Goal: Use online tool/utility: Utilize a website feature to perform a specific function

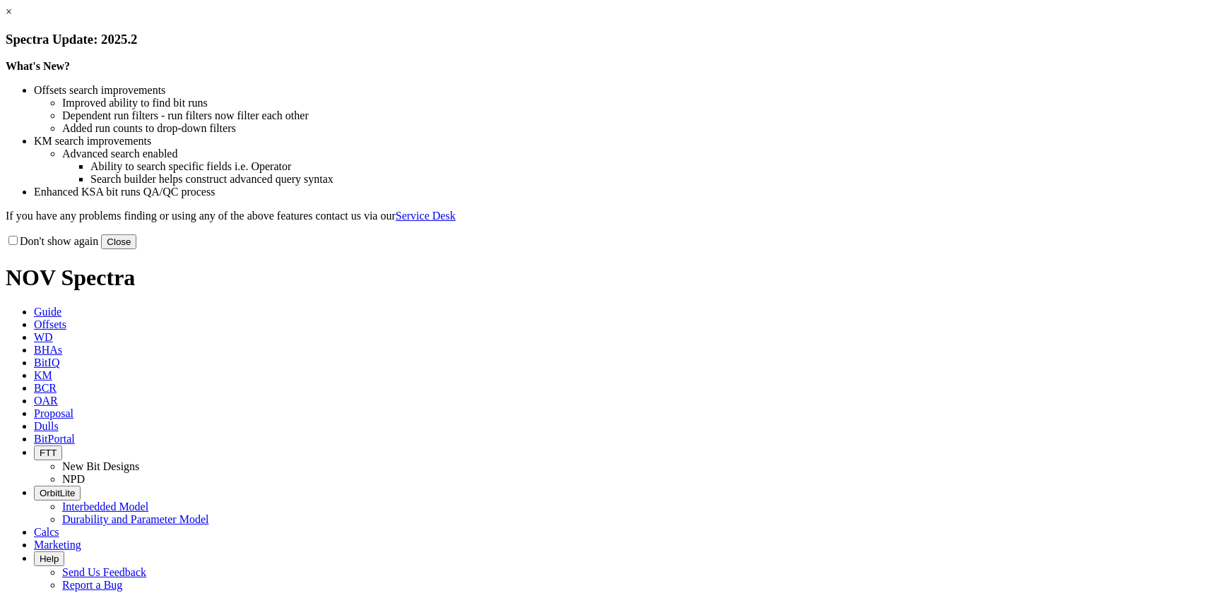
click at [136, 249] on button "Close" at bounding box center [118, 242] width 35 height 15
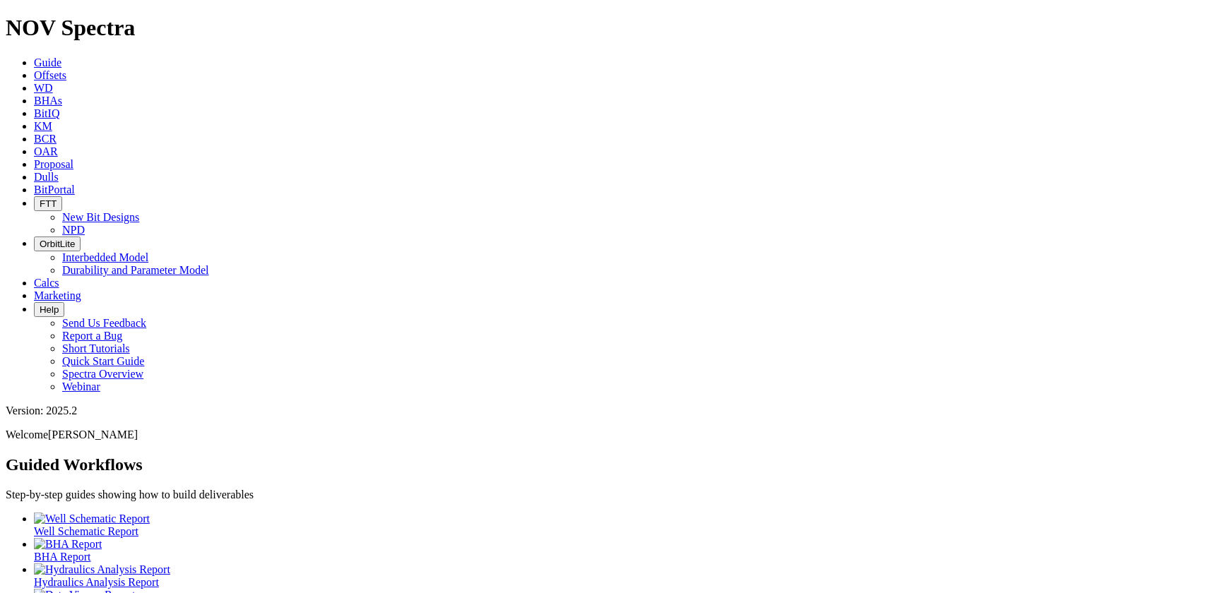
click at [59, 277] on span "Calcs" at bounding box center [46, 283] width 25 height 12
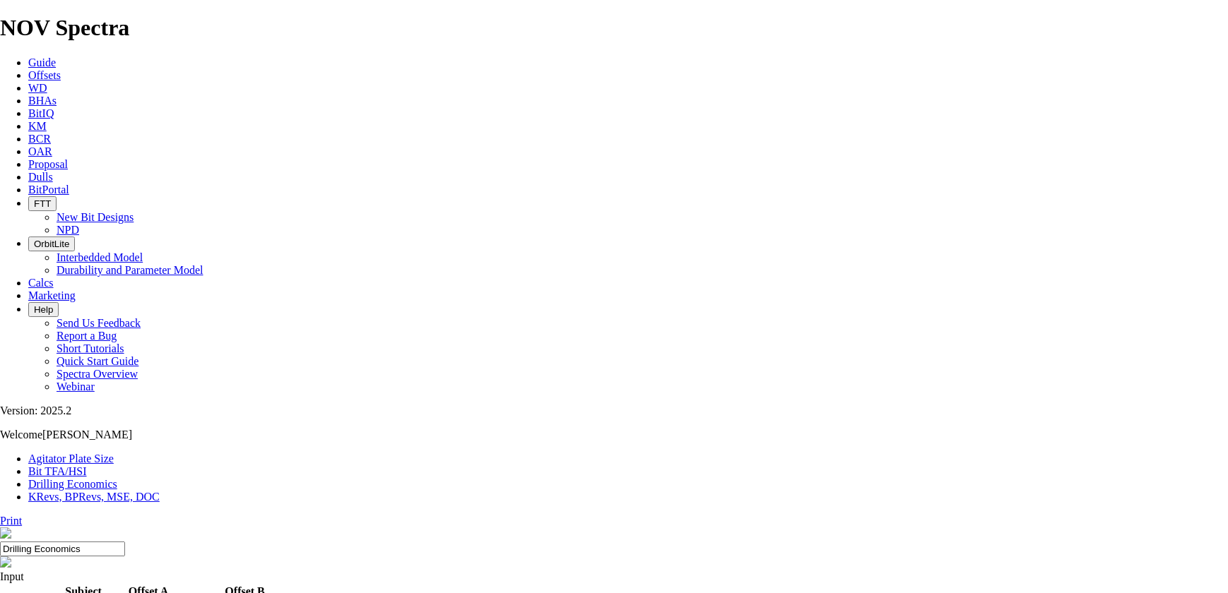
click at [87, 465] on link "Bit TFA/HSI" at bounding box center [57, 471] width 59 height 12
click at [125, 593] on input "Hole Size" at bounding box center [62, 603] width 125 height 15
type input "14.75"
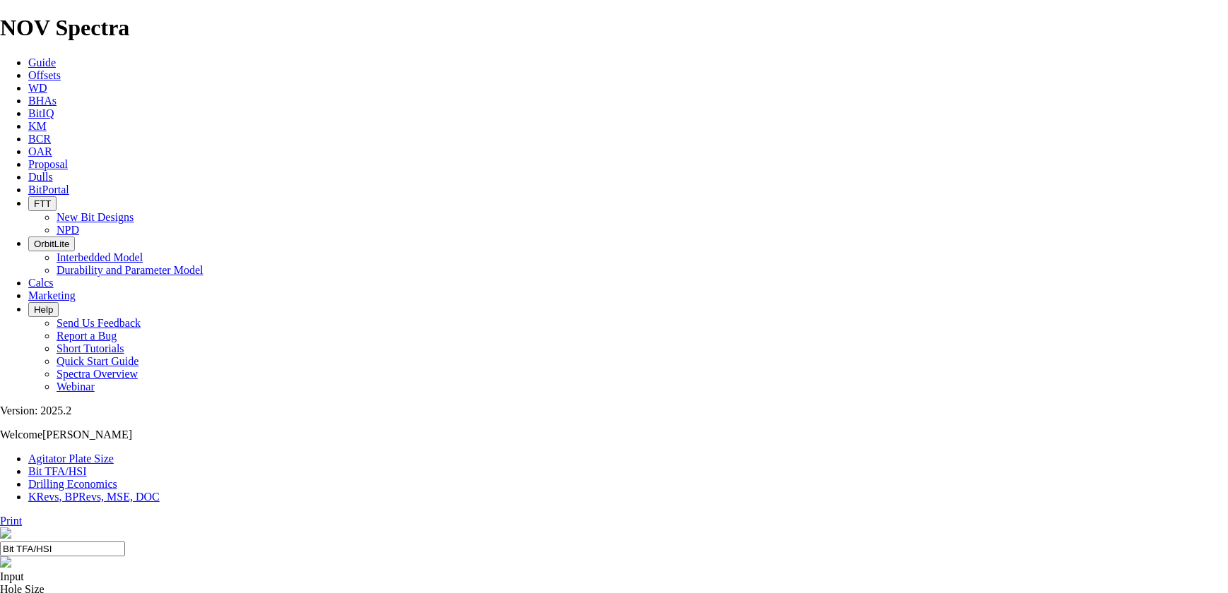
radio input "true"
radio input "false"
type input "2450"
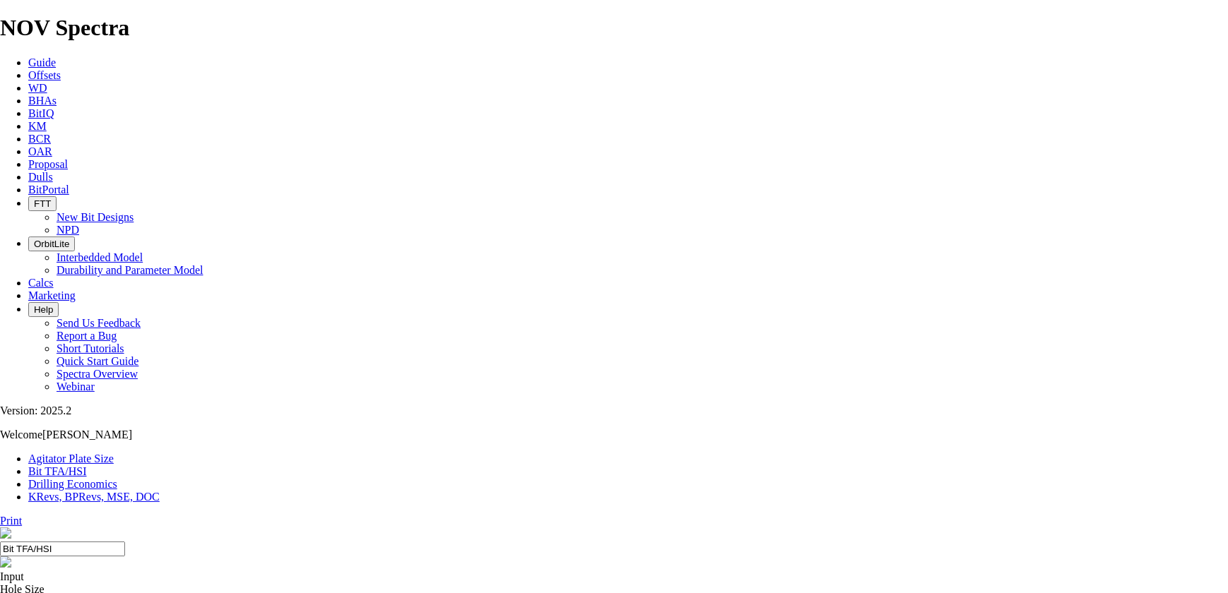
radio input "true"
radio input "false"
type input "2.1"
drag, startPoint x: 482, startPoint y: 372, endPoint x: 492, endPoint y: 374, distance: 10.0
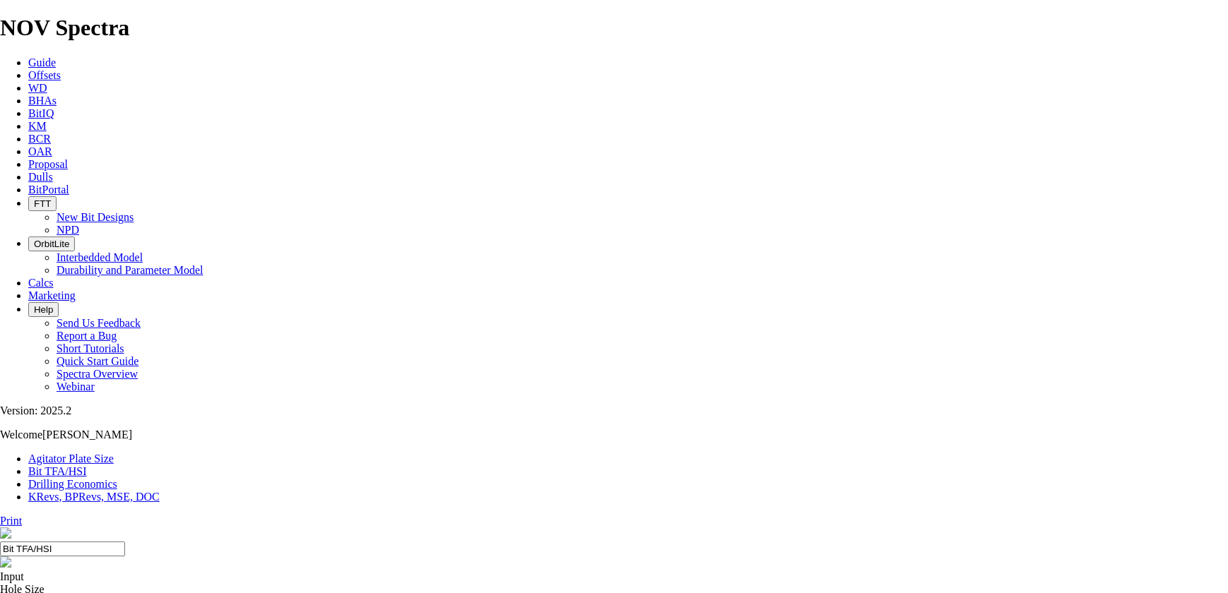
type input "8"
select select "number:12"
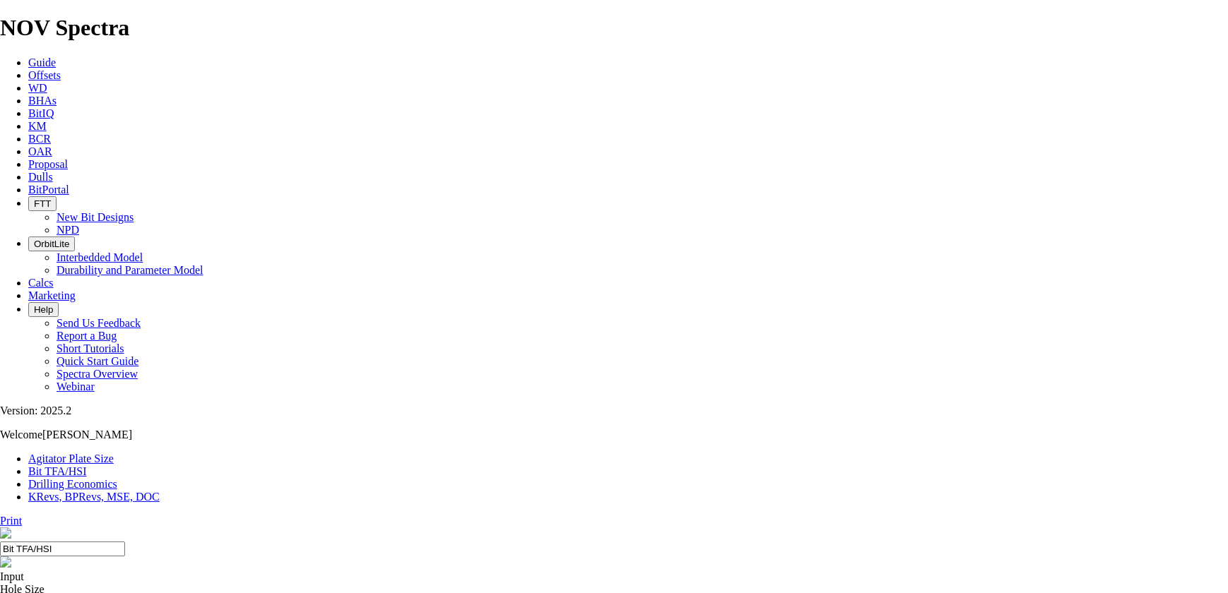
select select "number:12"
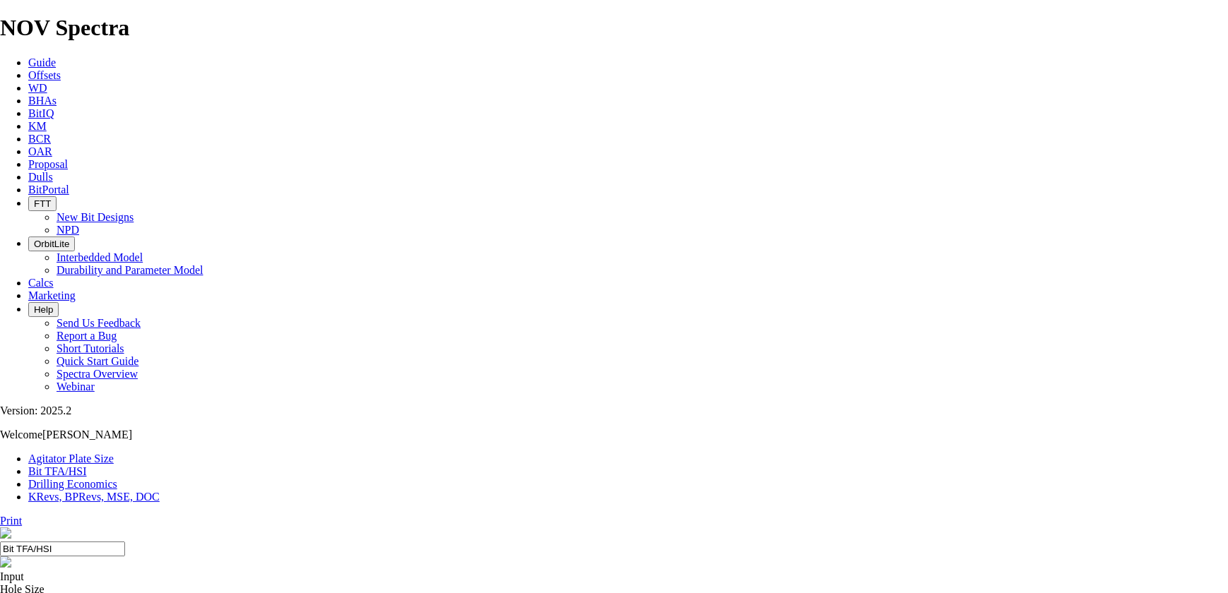
select select "number:12"
select select "number:16"
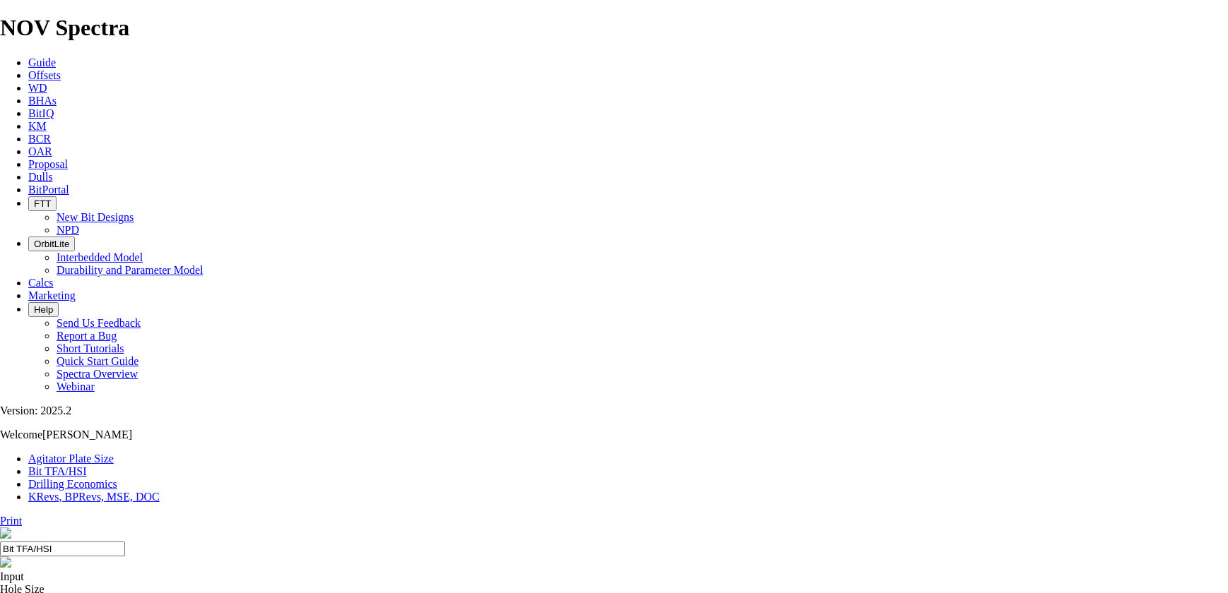
select select "number:16"
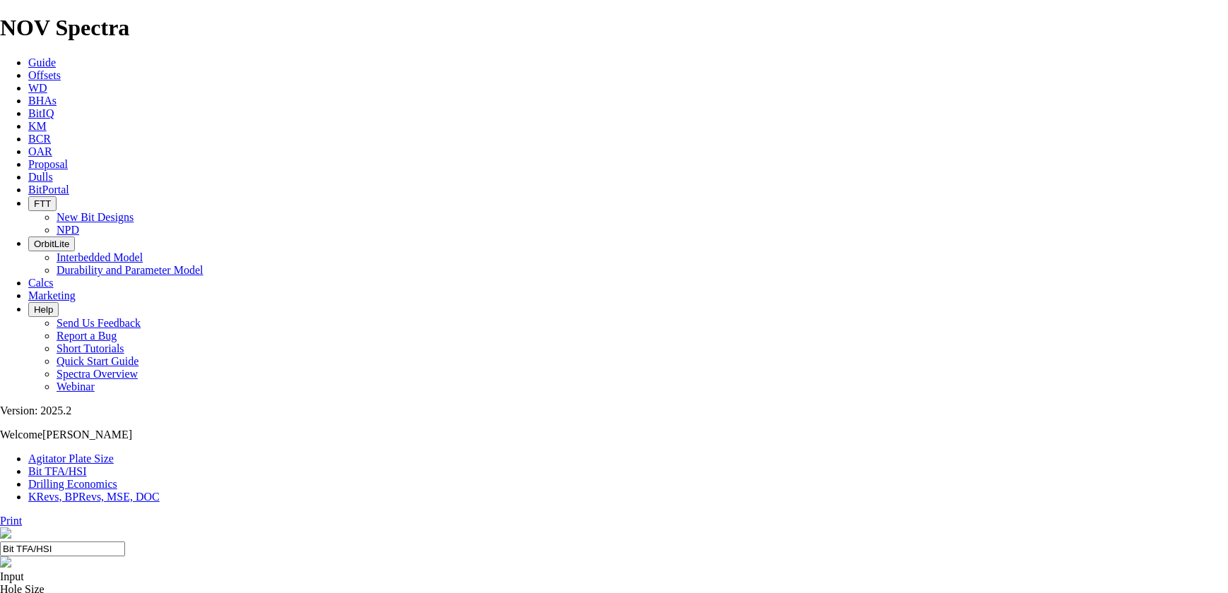
select select "number:16"
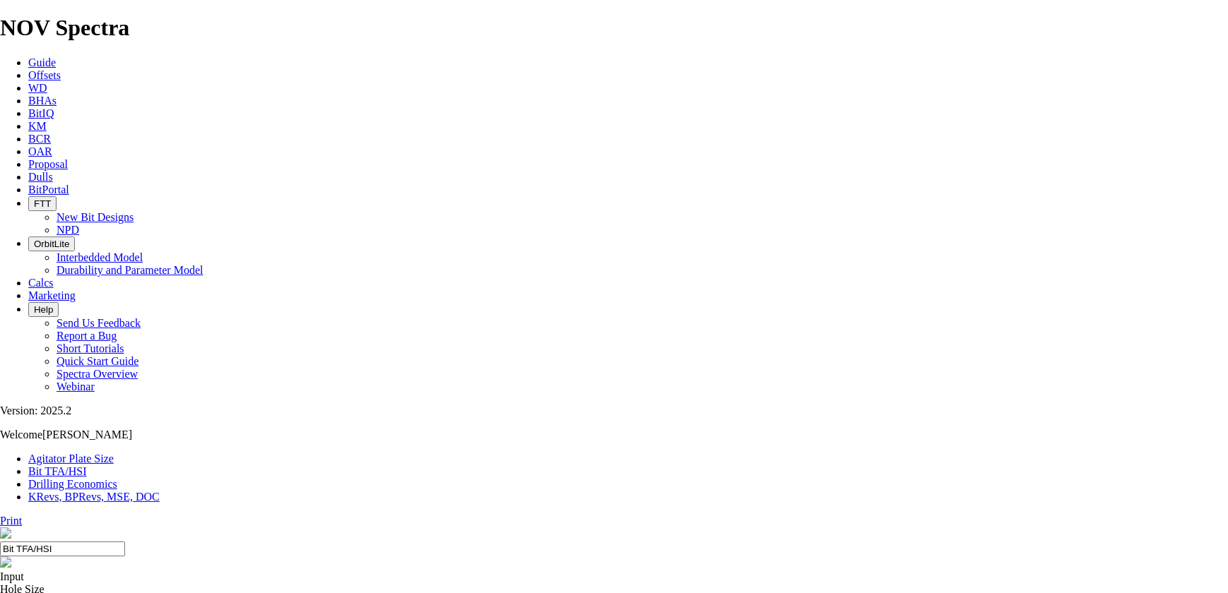
select select "number:18"
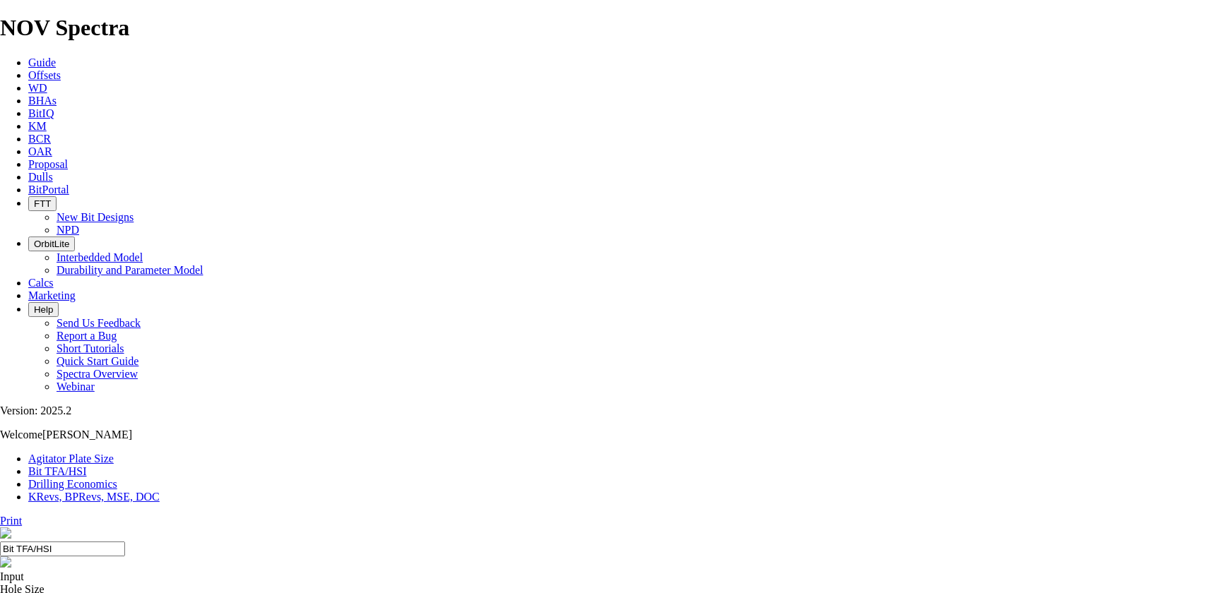
select select "number:18"
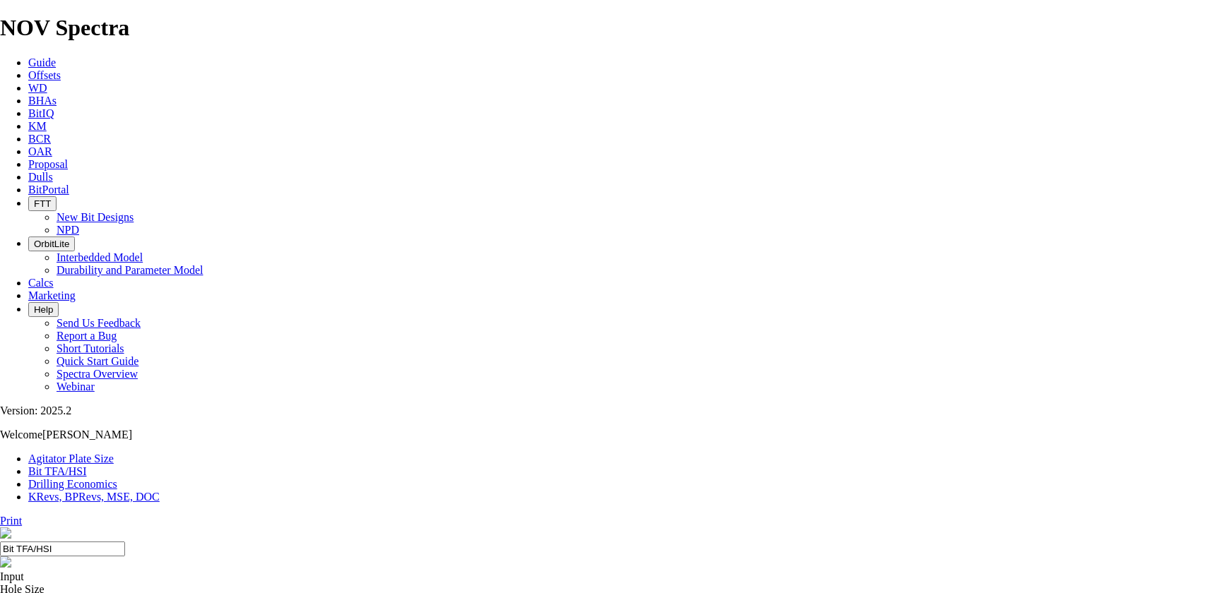
select select "number:10"
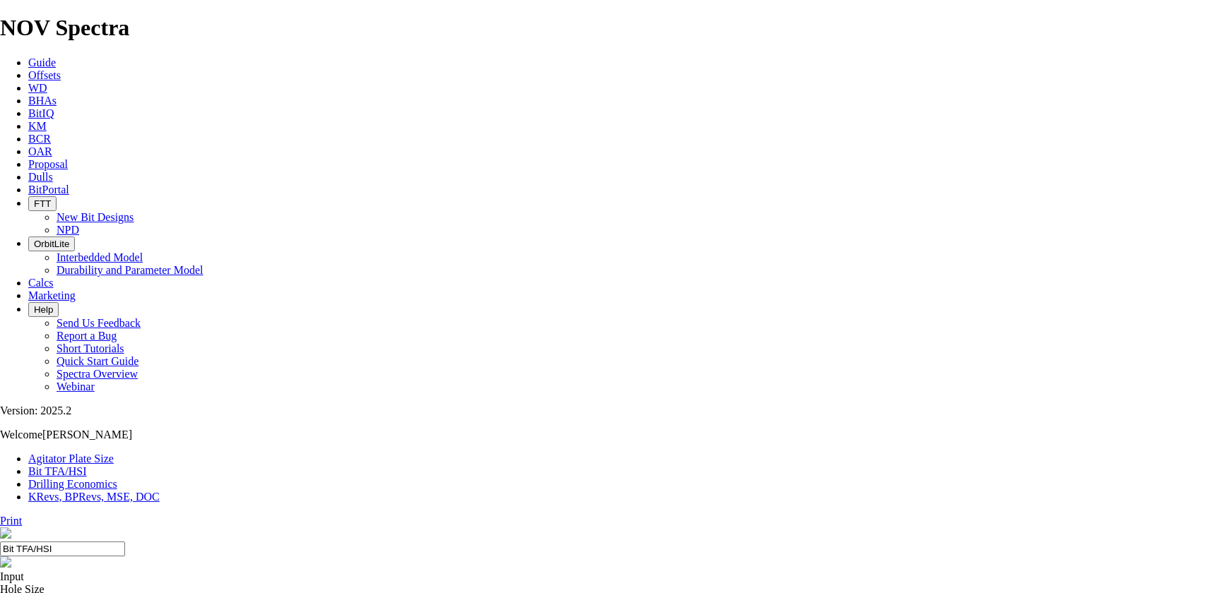
select select "number:10"
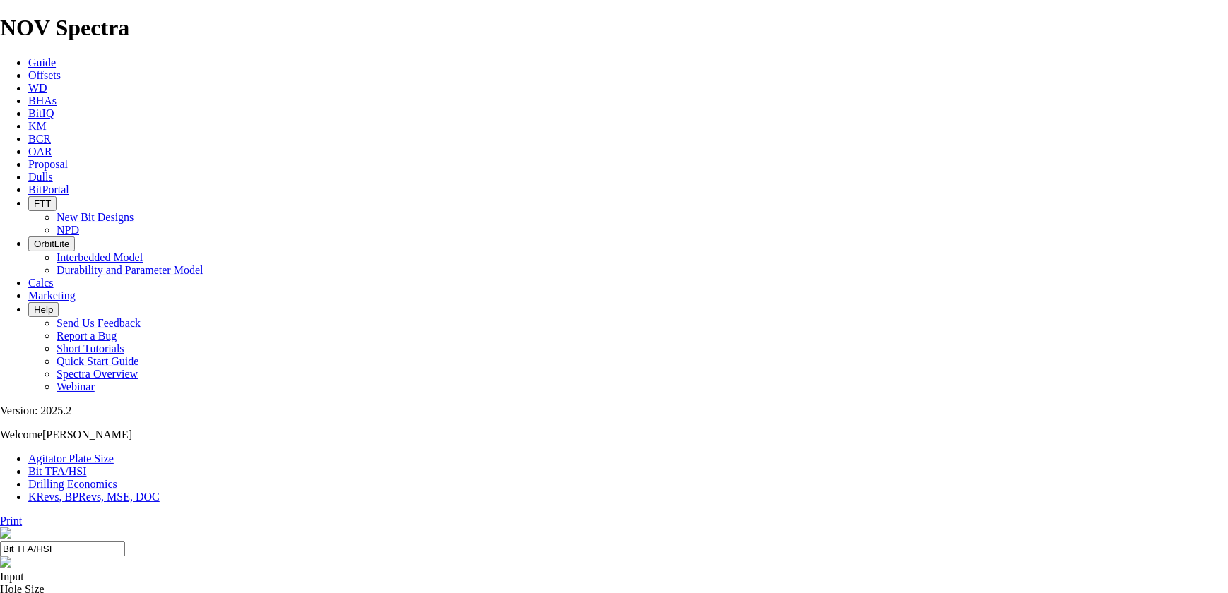
select select "number:10"
select select "number:12"
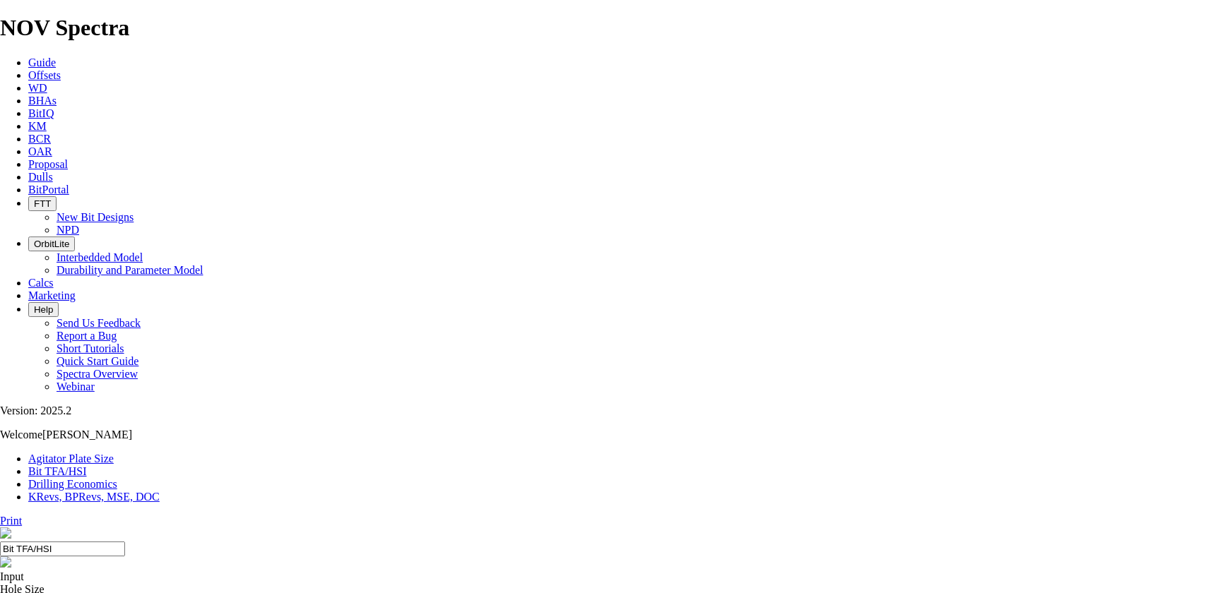
drag, startPoint x: 455, startPoint y: 401, endPoint x: 457, endPoint y: 393, distance: 8.1
select select "number:12"
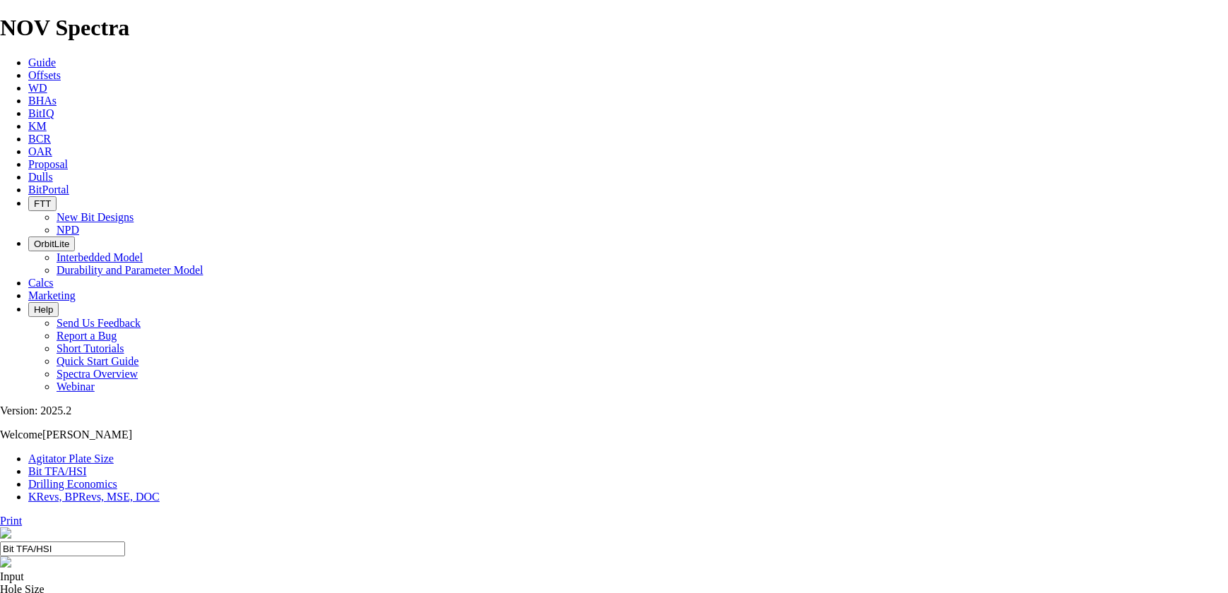
select select "number:16"
drag, startPoint x: 519, startPoint y: 402, endPoint x: 521, endPoint y: 393, distance: 8.6
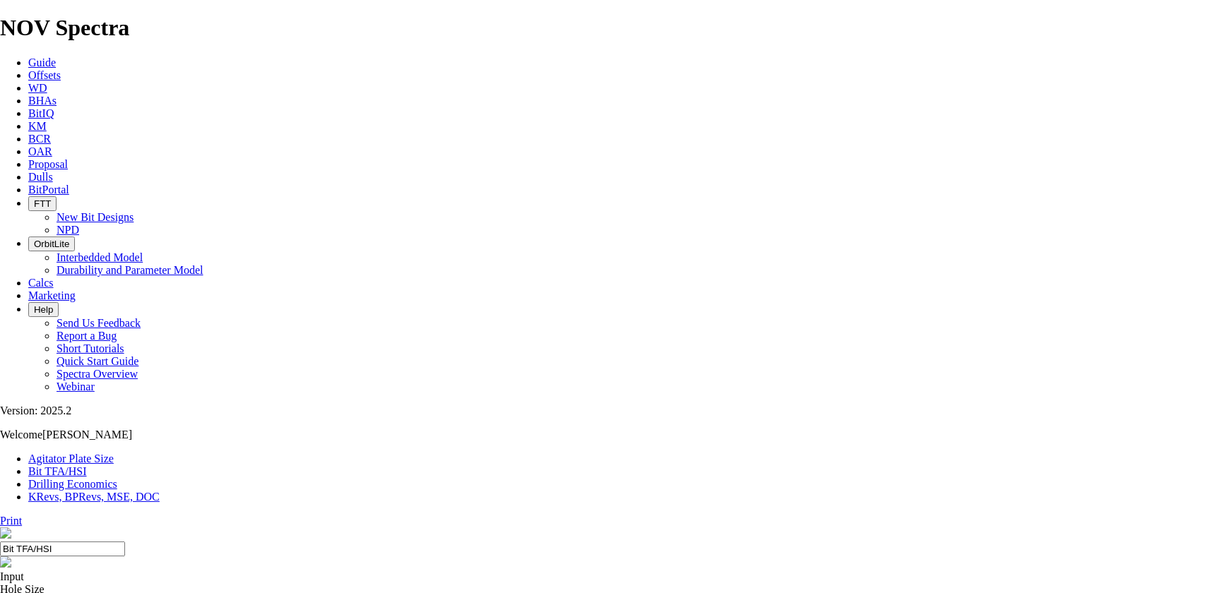
select select "number:16"
select select "number:18"
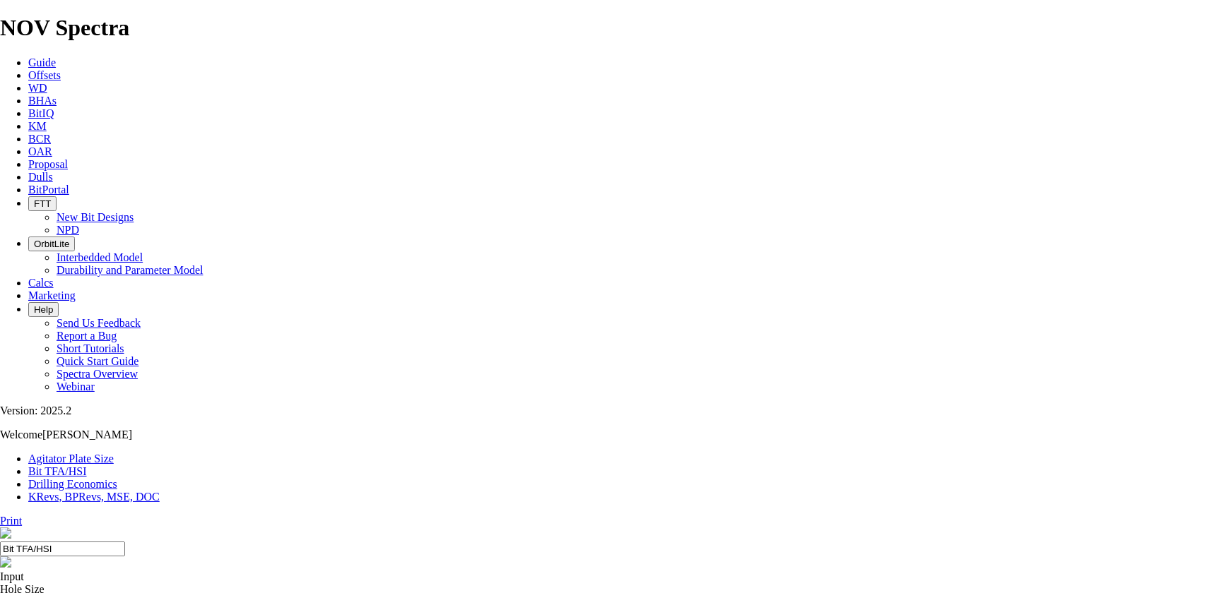
select select "number:18"
type input "7"
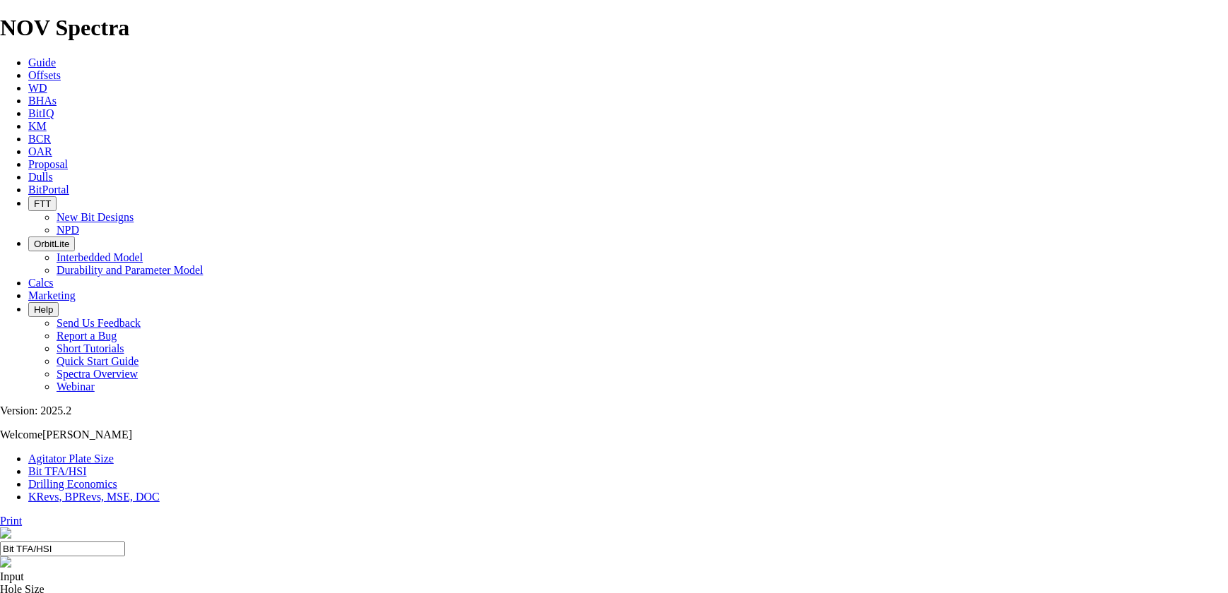
select select "number:0"
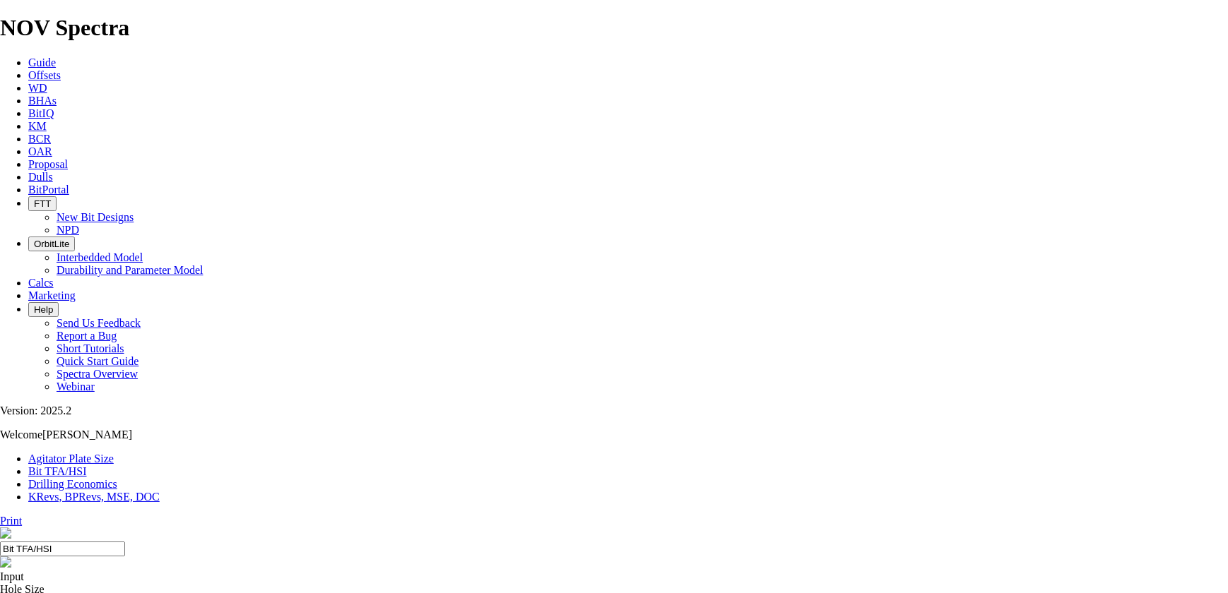
select select "number:0"
drag, startPoint x: 499, startPoint y: 372, endPoint x: 487, endPoint y: 374, distance: 11.6
type input "7"
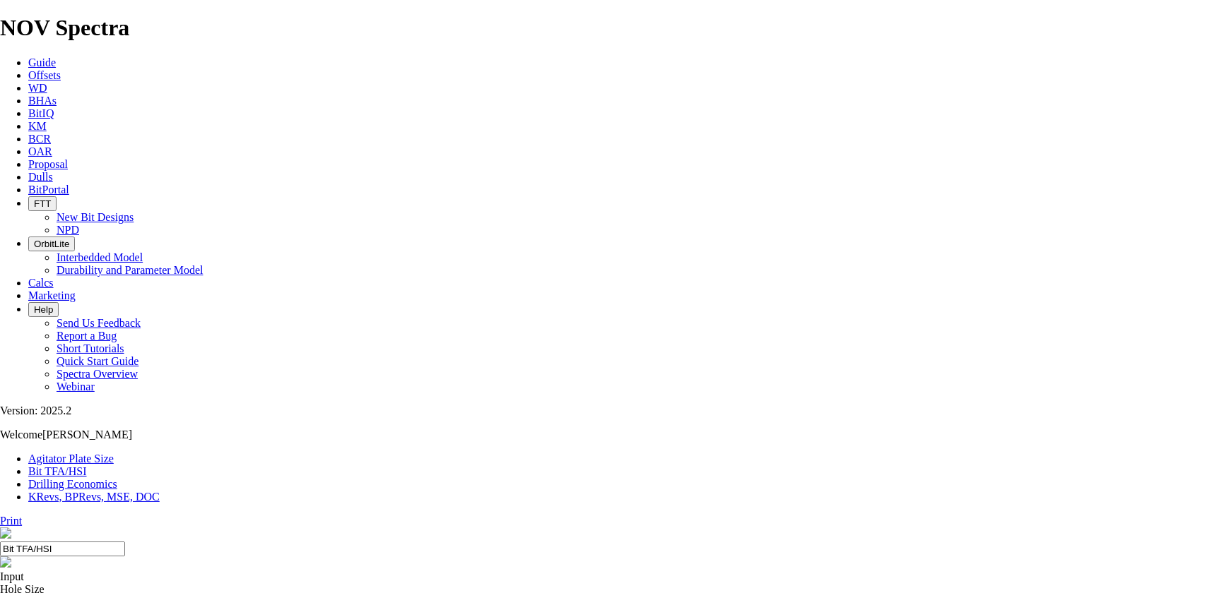
select select "number:18"
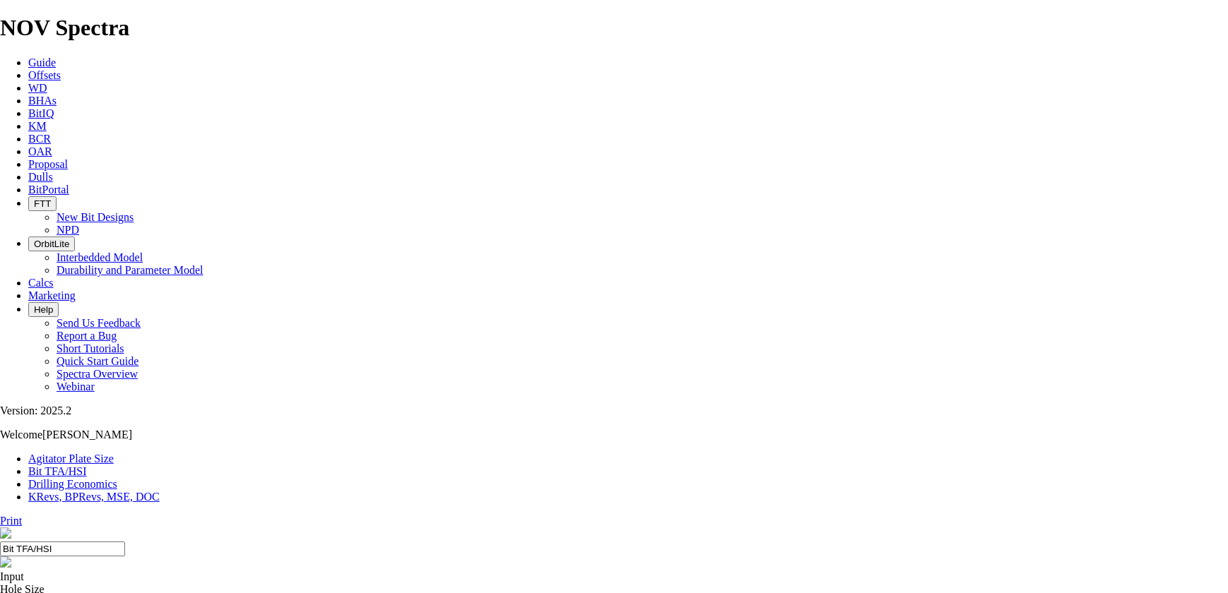
select select "number:18"
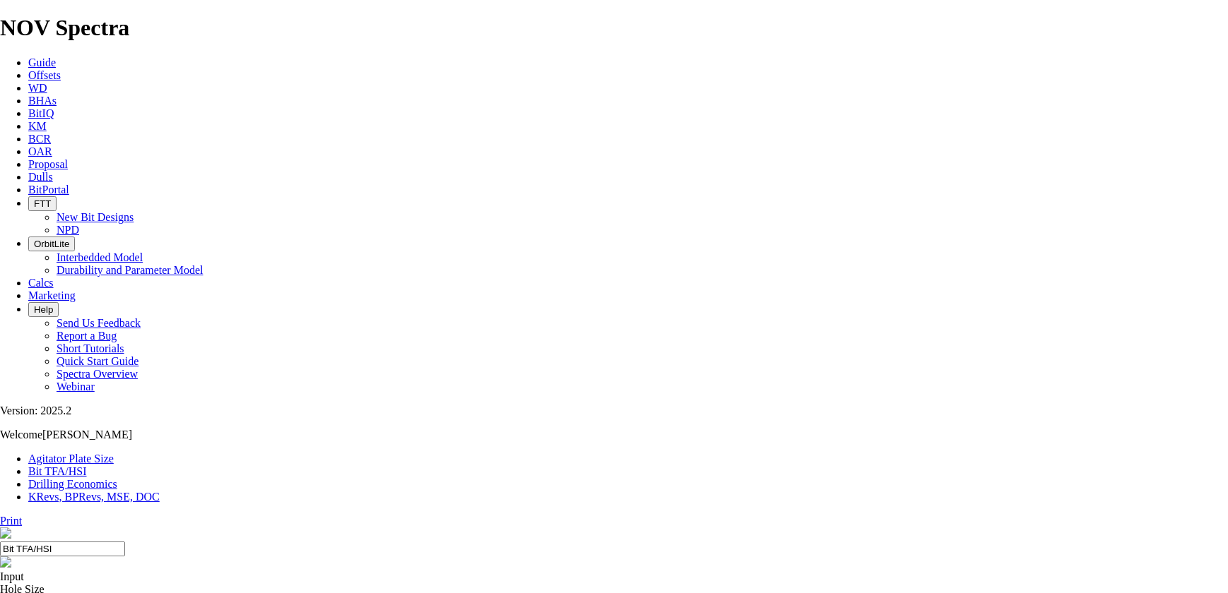
select select "number:10"
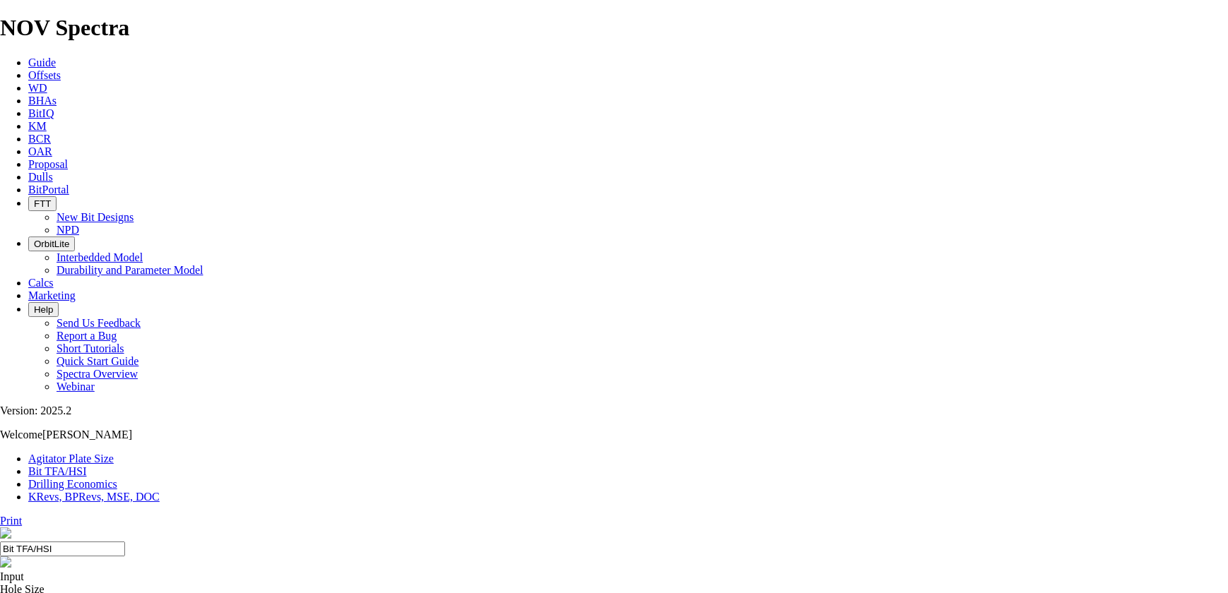
select select "number:10"
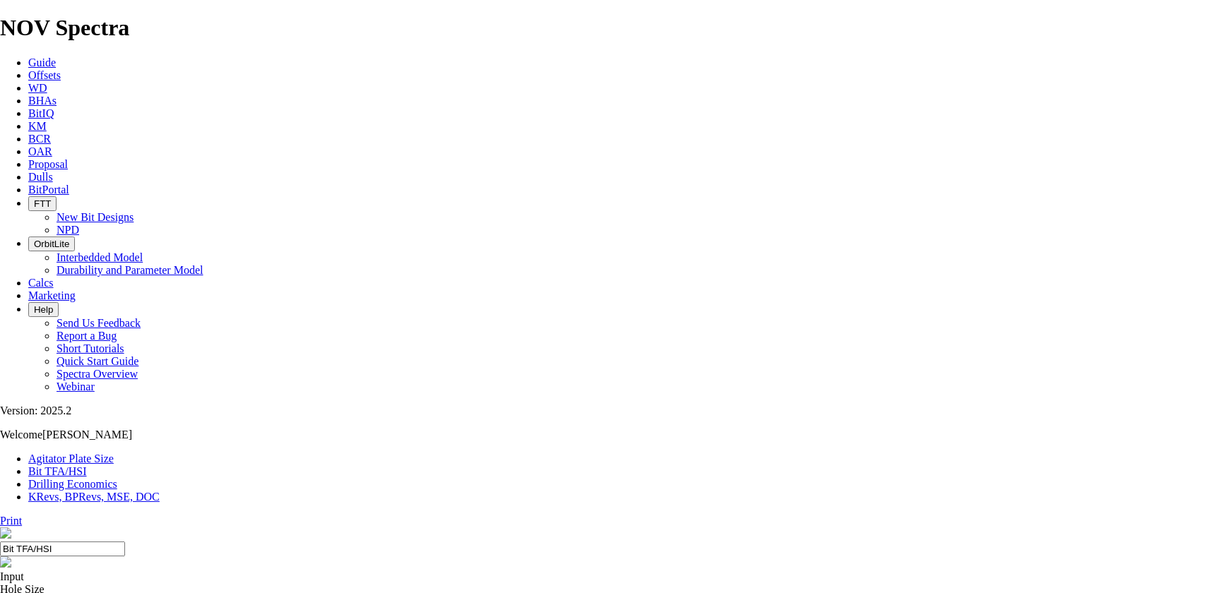
type input "6"
select select "number:0"
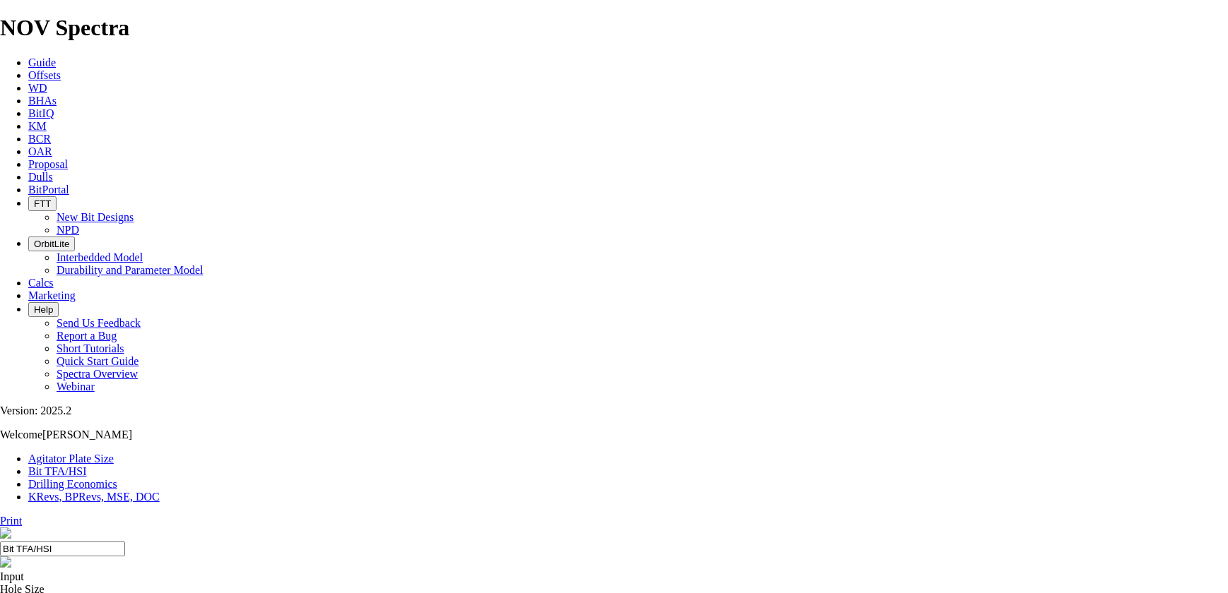
select select "number:0"
drag, startPoint x: 478, startPoint y: 372, endPoint x: 470, endPoint y: 372, distance: 7.8
type input "6"
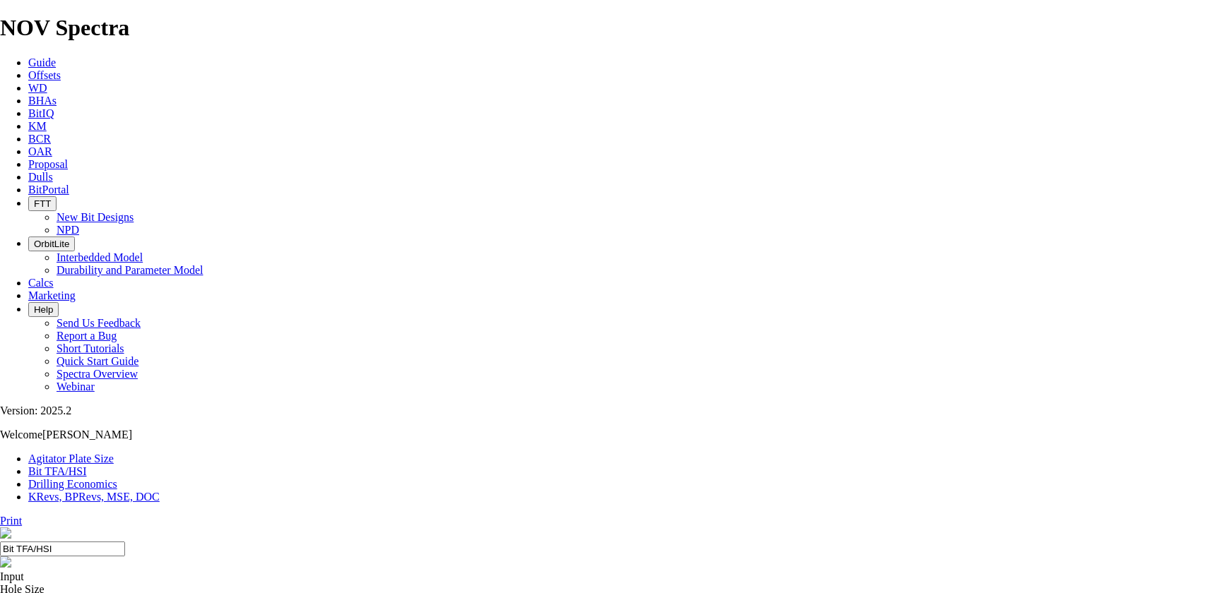
select select "number:18"
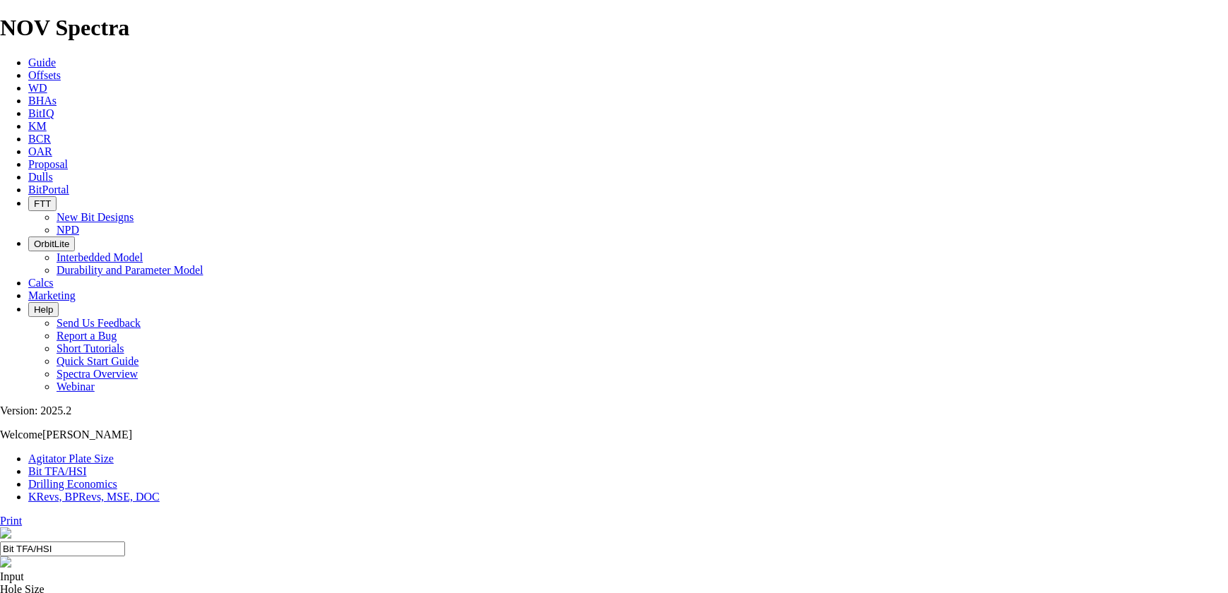
select select "number:18"
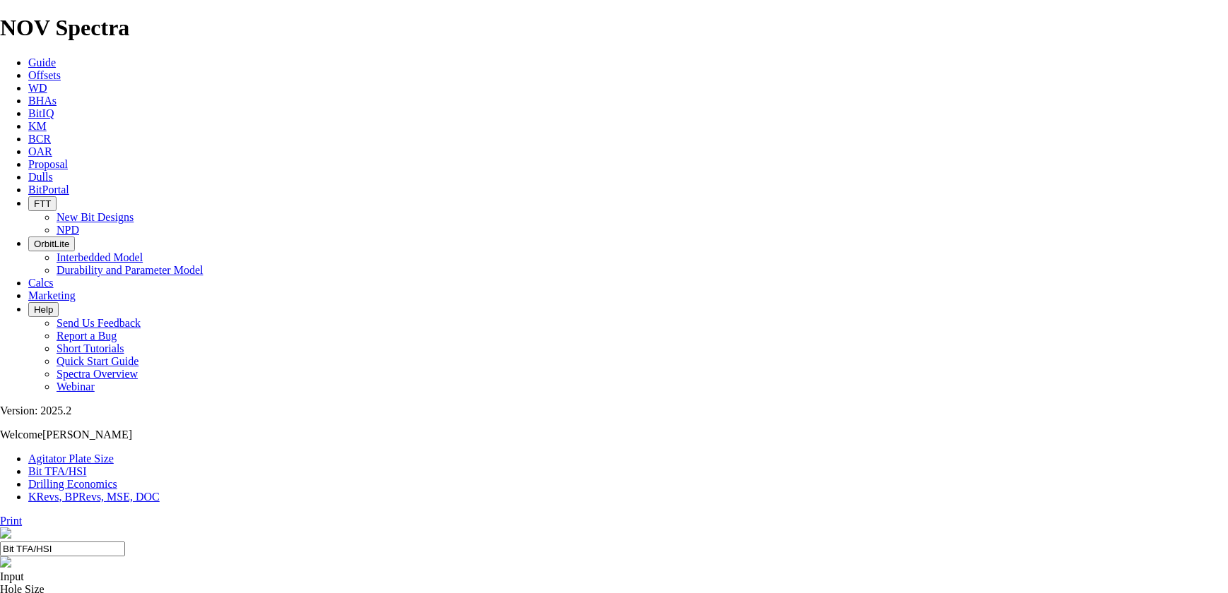
select select "number:12"
